Goal: Task Accomplishment & Management: Complete application form

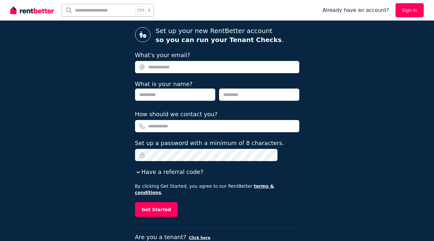
scroll to position [48, 0]
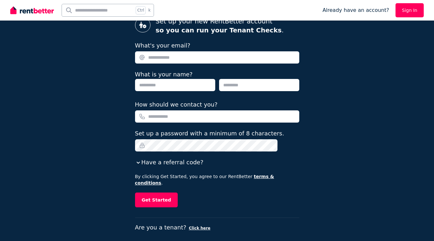
click at [169, 59] on input "What's your email?" at bounding box center [217, 57] width 164 height 12
type input "**********"
type input "*****"
type input "******"
click at [157, 116] on input "*********" at bounding box center [217, 116] width 164 height 12
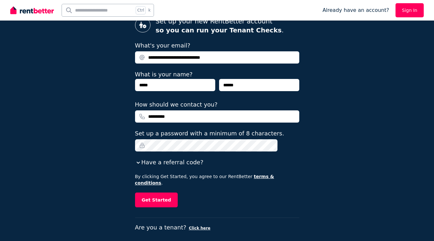
type input "**********"
click at [122, 142] on div "**********" at bounding box center [217, 99] width 434 height 295
click at [168, 196] on button "Get Started" at bounding box center [156, 200] width 43 height 15
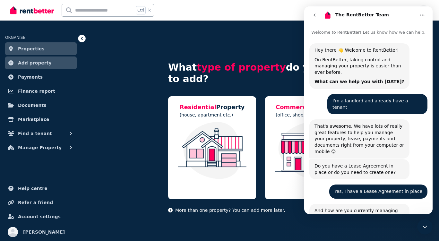
scroll to position [213, 0]
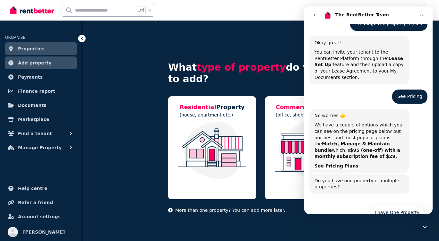
click at [426, 226] on icon "Close Intercom Messenger" at bounding box center [425, 227] width 8 height 8
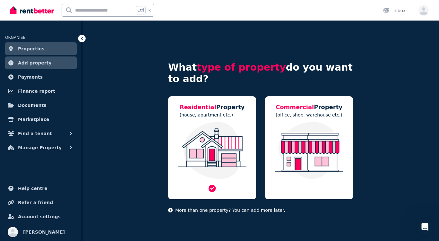
click at [211, 131] on img at bounding box center [212, 150] width 75 height 57
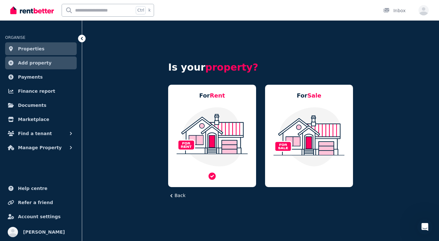
click at [218, 131] on img at bounding box center [212, 137] width 75 height 60
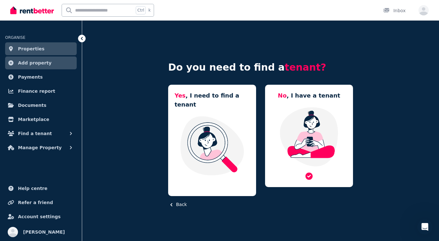
click at [311, 110] on img at bounding box center [309, 137] width 75 height 60
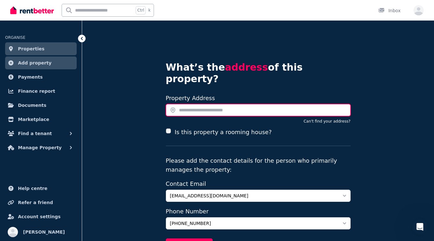
click at [188, 104] on input "text" at bounding box center [258, 110] width 185 height 12
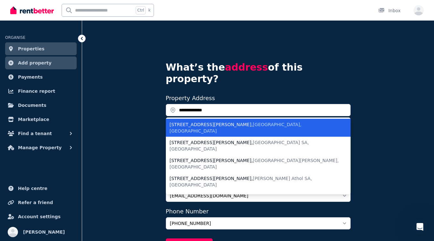
click at [188, 119] on li "8 Donald St , Picnic Point NSW, Australia" at bounding box center [258, 128] width 185 height 18
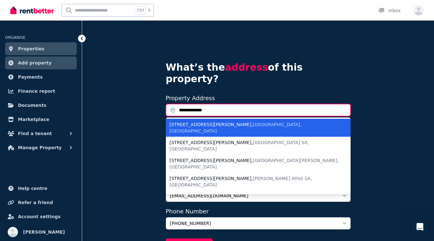
type input "**********"
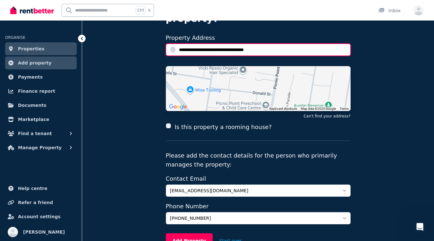
scroll to position [86, 0]
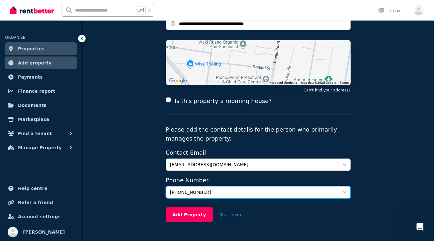
drag, startPoint x: 210, startPoint y: 181, endPoint x: 183, endPoint y: 182, distance: 27.0
click at [160, 180] on div "**********" at bounding box center [258, 96] width 352 height 324
drag, startPoint x: 211, startPoint y: 178, endPoint x: 172, endPoint y: 179, distance: 38.9
click at [172, 189] on span "+61408226868" at bounding box center [254, 192] width 168 height 6
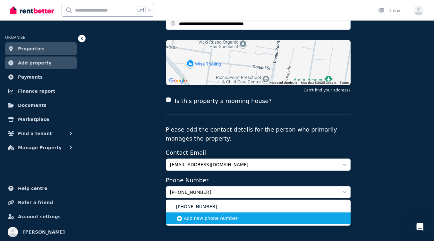
click at [241, 213] on li "Add new phone number" at bounding box center [258, 219] width 185 height 12
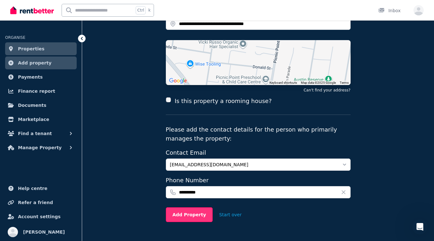
type input "**********"
click at [179, 207] on button "Add Property" at bounding box center [189, 214] width 47 height 15
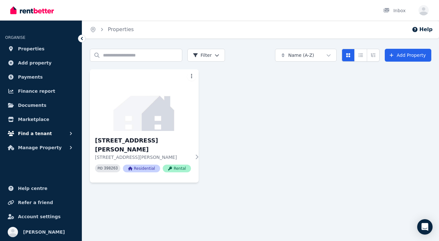
click at [63, 133] on button "Find a tenant" at bounding box center [41, 133] width 72 height 13
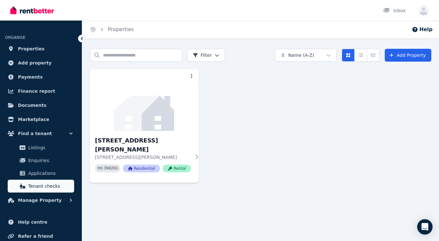
click at [35, 185] on span "Tenant checks" at bounding box center [49, 186] width 43 height 8
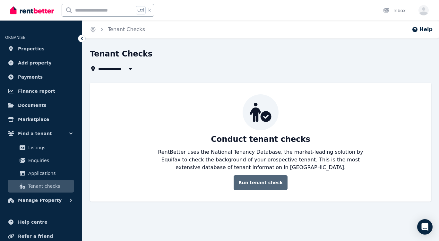
click at [253, 179] on link "Run tenant check" at bounding box center [261, 182] width 54 height 15
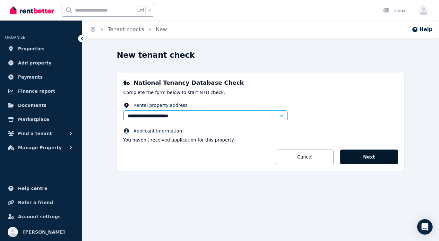
click at [356, 157] on button "Next" at bounding box center [369, 157] width 58 height 15
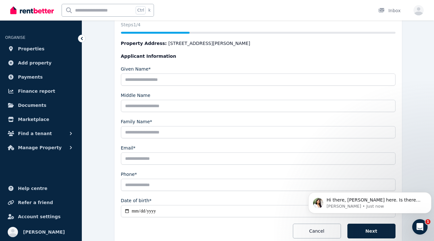
scroll to position [110, 0]
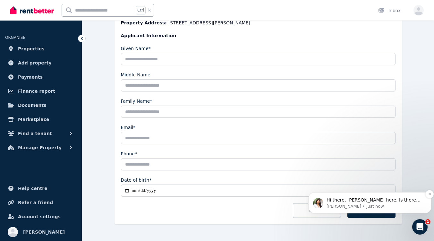
click at [366, 205] on p "[PERSON_NAME] • Just now" at bounding box center [375, 207] width 97 height 6
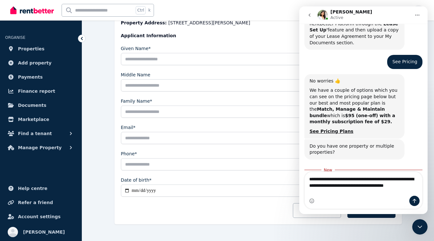
scroll to position [253, 0]
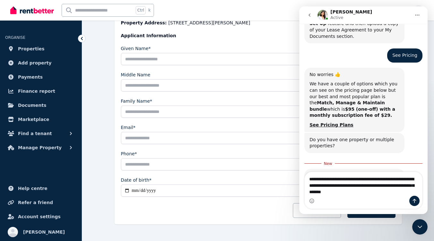
type textarea "**********"
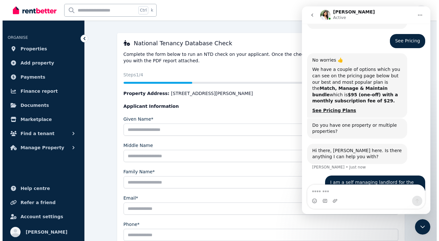
scroll to position [0, 0]
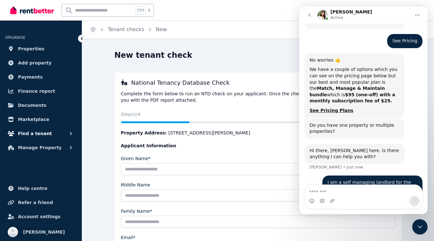
click at [36, 131] on span "Find a tenant" at bounding box center [35, 134] width 34 height 8
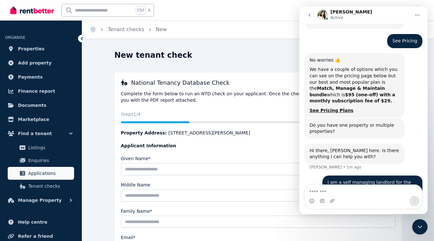
click at [33, 175] on span "Applications" at bounding box center [49, 174] width 43 height 8
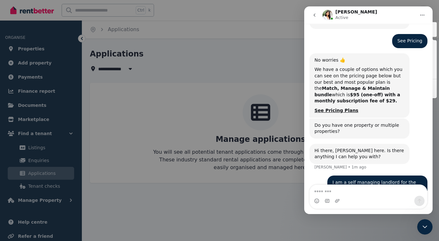
click at [197, 55] on div at bounding box center [219, 120] width 439 height 241
click at [191, 69] on div at bounding box center [219, 120] width 439 height 241
click at [421, 227] on icon "Close Intercom Messenger" at bounding box center [425, 227] width 8 height 8
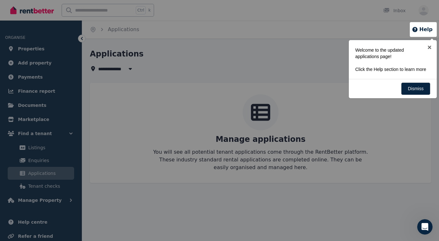
scroll to position [267, 0]
click at [432, 47] on link "×" at bounding box center [430, 47] width 14 height 14
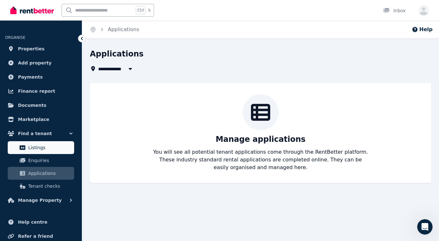
scroll to position [34, 0]
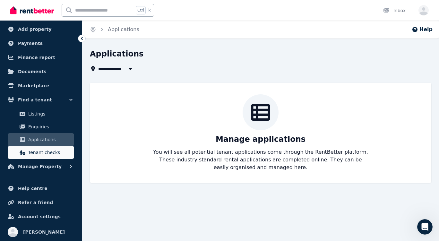
click at [38, 156] on span "Tenant checks" at bounding box center [49, 153] width 43 height 8
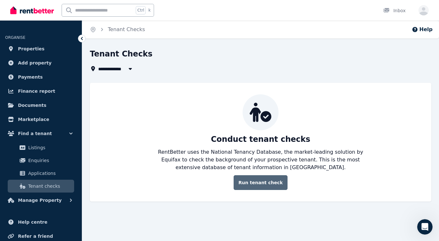
click at [248, 183] on link "Run tenant check" at bounding box center [261, 182] width 54 height 15
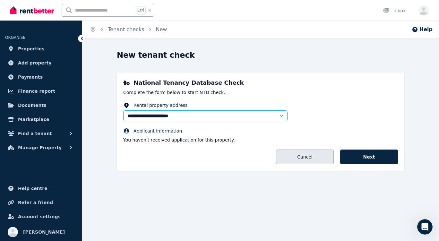
click at [303, 157] on link "Cancel" at bounding box center [305, 157] width 58 height 15
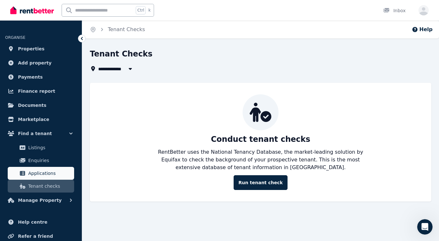
click at [37, 178] on link "Applications" at bounding box center [41, 173] width 66 height 13
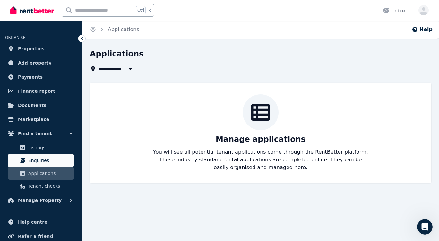
click at [34, 157] on span "Enquiries" at bounding box center [49, 161] width 43 height 8
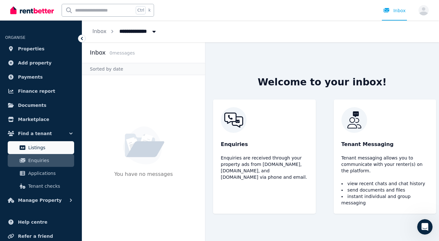
click at [38, 146] on span "Listings" at bounding box center [49, 148] width 43 height 8
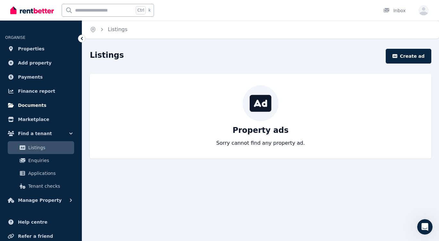
click at [36, 103] on span "Documents" at bounding box center [32, 105] width 29 height 8
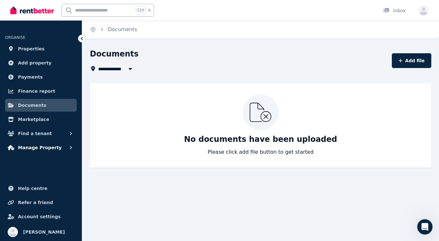
click at [44, 146] on span "Manage Property" at bounding box center [40, 148] width 44 height 8
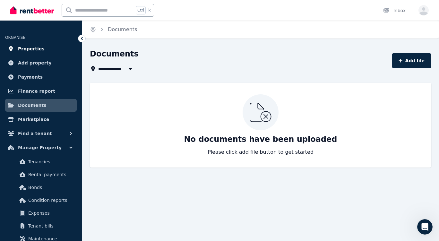
click at [27, 48] on span "Properties" at bounding box center [31, 49] width 27 height 8
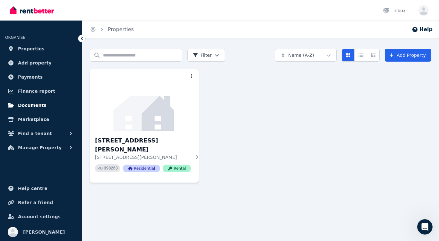
click at [32, 104] on span "Documents" at bounding box center [32, 105] width 29 height 8
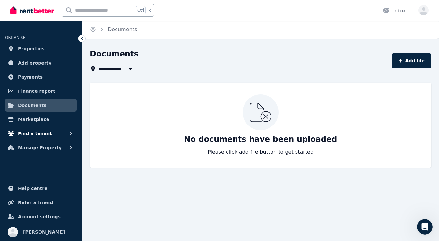
click at [28, 132] on span "Find a tenant" at bounding box center [35, 134] width 34 height 8
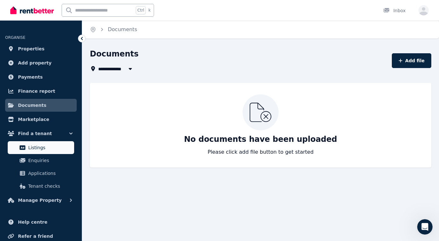
click at [36, 148] on span "Listings" at bounding box center [49, 148] width 43 height 8
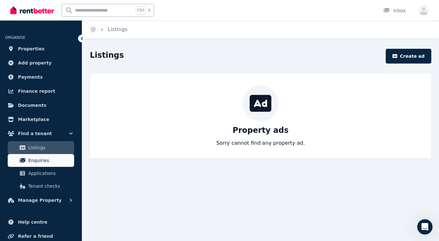
click at [35, 161] on span "Enquiries" at bounding box center [49, 161] width 43 height 8
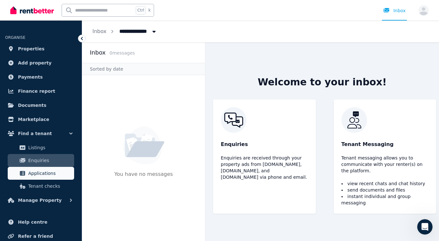
click at [48, 169] on link "Applications" at bounding box center [41, 173] width 66 height 13
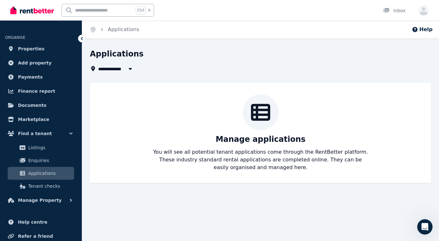
click at [288, 156] on p "You will see all potential tenant applications come through the RentBetter plat…" at bounding box center [261, 159] width 216 height 23
click at [45, 187] on span "Tenant checks" at bounding box center [49, 186] width 43 height 8
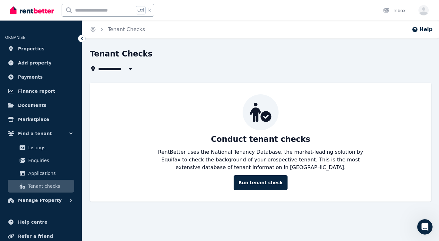
click at [117, 70] on span "All Properties" at bounding box center [118, 69] width 41 height 8
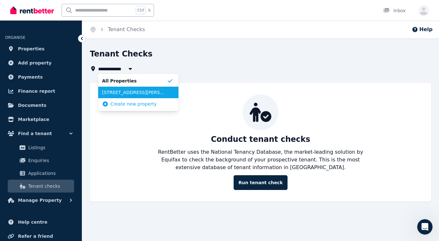
click at [120, 94] on span "[STREET_ADDRESS][PERSON_NAME]" at bounding box center [134, 92] width 65 height 6
type input "**********"
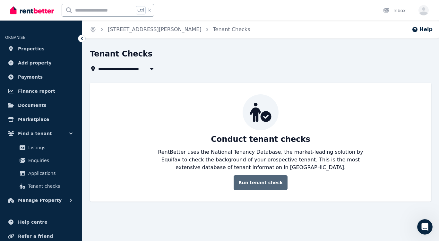
click at [258, 180] on link "Run tenant check" at bounding box center [261, 182] width 54 height 15
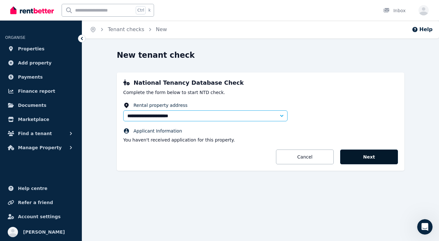
click at [363, 157] on button "Next" at bounding box center [369, 157] width 58 height 15
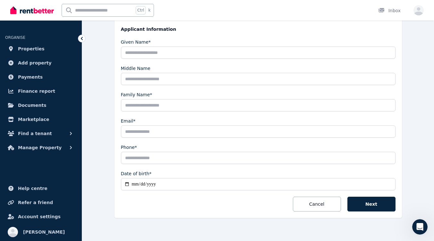
scroll to position [109, 0]
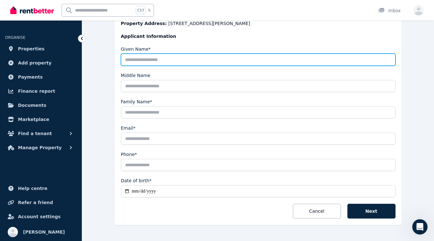
click at [140, 62] on input "Given Name*" at bounding box center [258, 60] width 275 height 12
type input "*****"
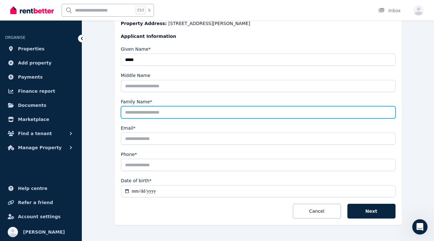
type input "******"
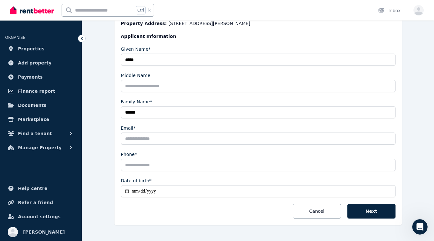
type input "**********"
type input "*********"
click at [155, 192] on input "Date of birth*" at bounding box center [258, 191] width 275 height 12
drag, startPoint x: 164, startPoint y: 191, endPoint x: 129, endPoint y: 188, distance: 35.1
click at [129, 188] on input "Date of birth*" at bounding box center [258, 191] width 275 height 12
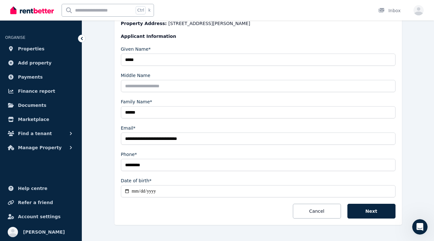
click at [152, 189] on input "Date of birth*" at bounding box center [258, 191] width 275 height 12
click at [136, 191] on input "Date of birth*" at bounding box center [258, 191] width 275 height 12
click at [127, 191] on input "Date of birth*" at bounding box center [258, 191] width 275 height 12
click at [144, 194] on input "Date of birth*" at bounding box center [258, 191] width 275 height 12
click at [134, 190] on input "Date of birth*" at bounding box center [258, 191] width 275 height 12
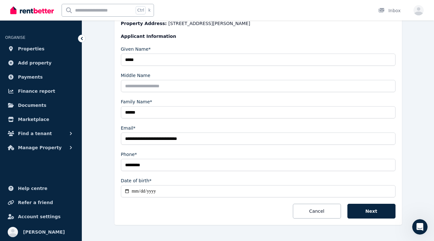
type input "**********"
click at [379, 213] on button "Next" at bounding box center [372, 211] width 48 height 15
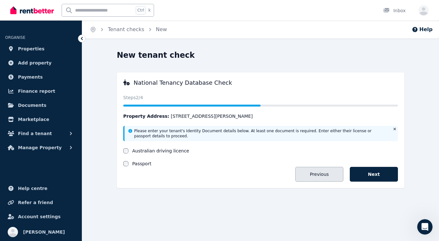
click at [319, 175] on button "Previous" at bounding box center [319, 174] width 48 height 15
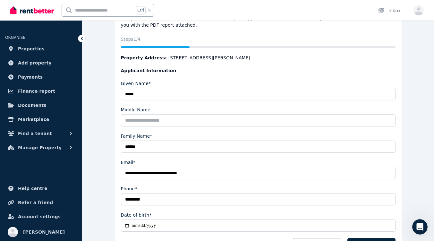
scroll to position [113, 0]
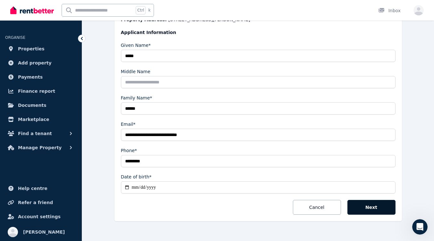
click at [370, 207] on button "Next" at bounding box center [372, 207] width 48 height 15
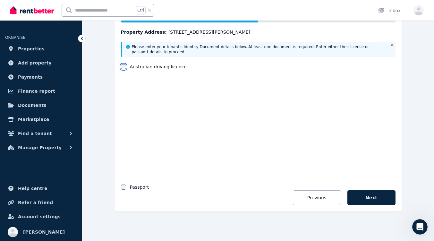
scroll to position [0, 0]
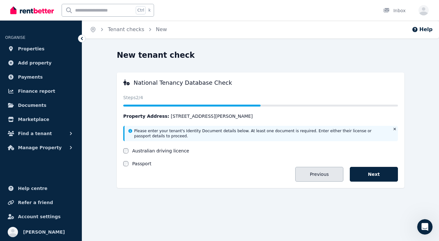
click at [315, 175] on button "Previous" at bounding box center [319, 174] width 48 height 15
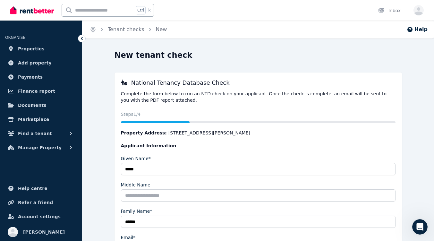
scroll to position [123, 0]
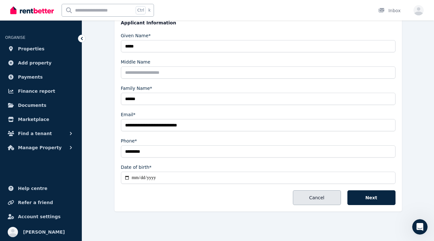
click at [307, 194] on button "Cancel" at bounding box center [317, 197] width 48 height 15
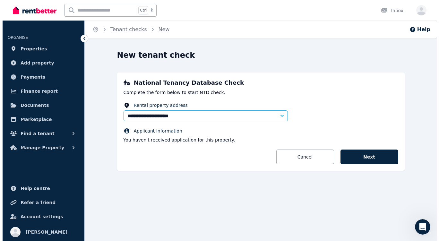
scroll to position [0, 0]
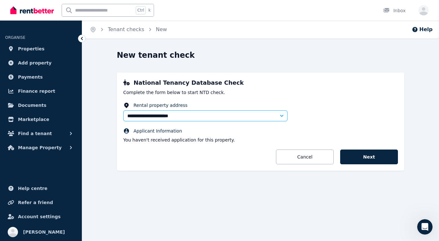
click at [309, 164] on div "**********" at bounding box center [261, 122] width 288 height 98
click at [309, 162] on link "Cancel" at bounding box center [305, 157] width 58 height 15
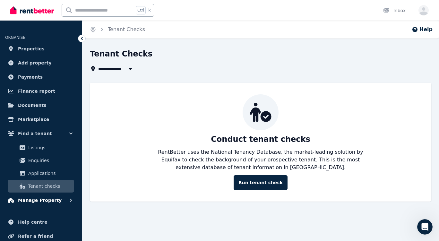
scroll to position [34, 0]
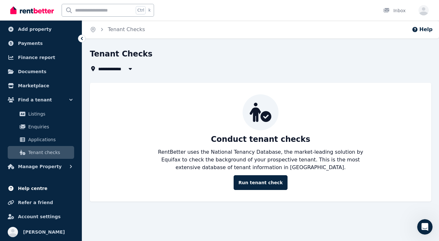
click at [29, 187] on span "Help centre" at bounding box center [33, 189] width 30 height 8
